Goal: Task Accomplishment & Management: Use online tool/utility

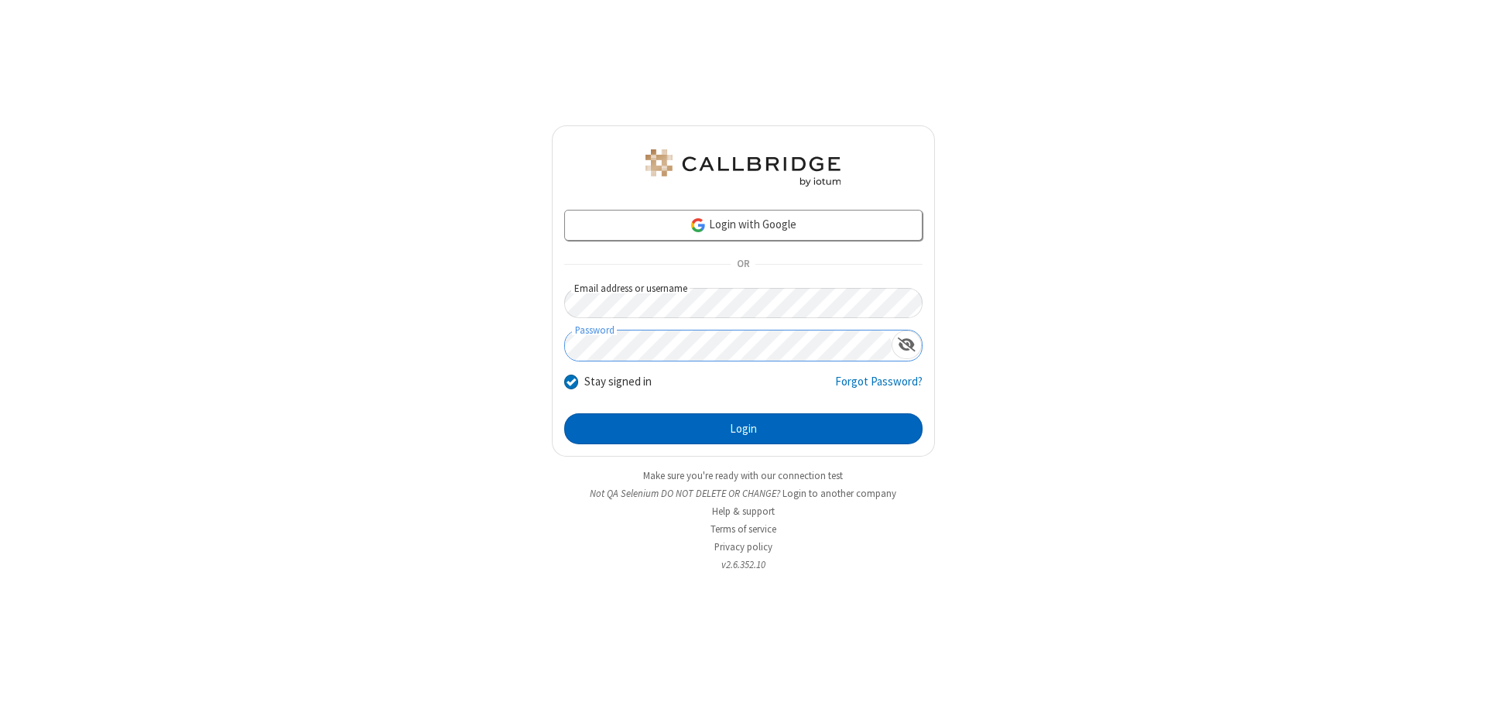
click at [743, 429] on button "Login" at bounding box center [743, 428] width 358 height 31
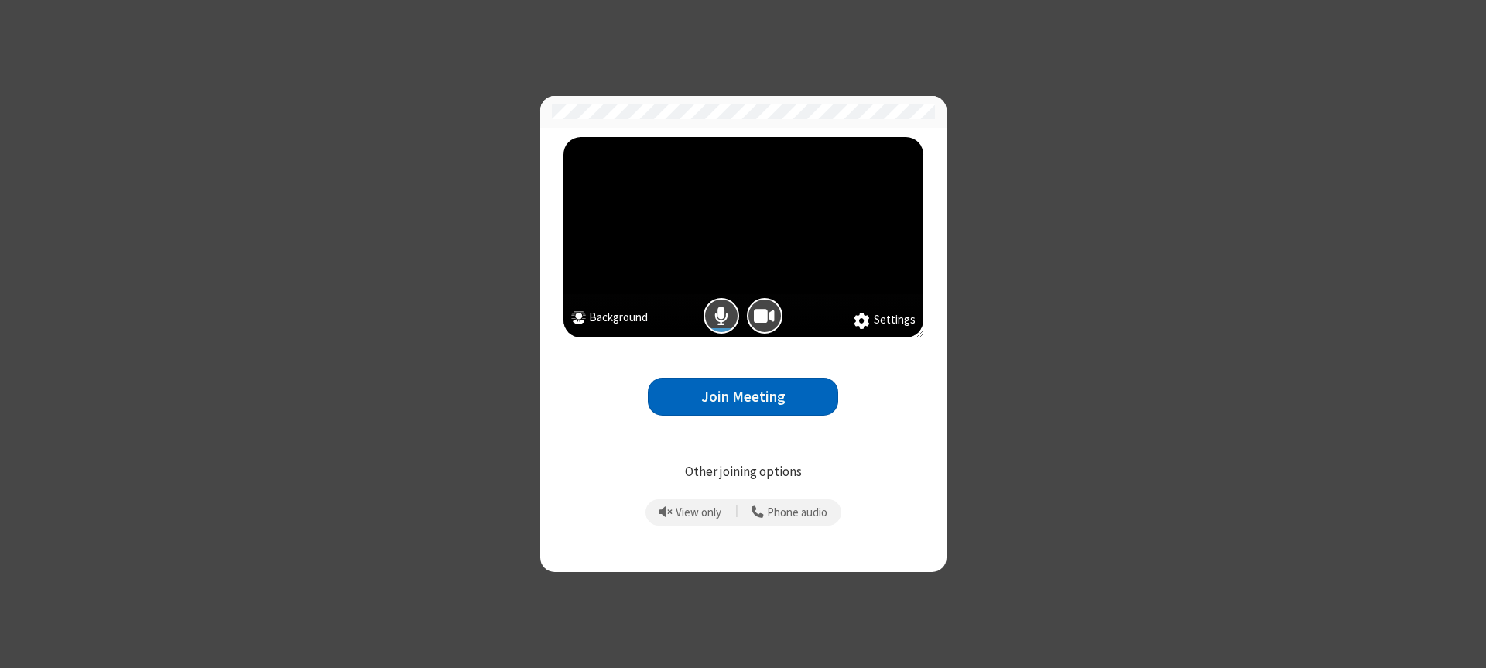
click at [743, 396] on button "Join Meeting" at bounding box center [743, 397] width 190 height 38
